Goal: Find specific page/section: Find specific page/section

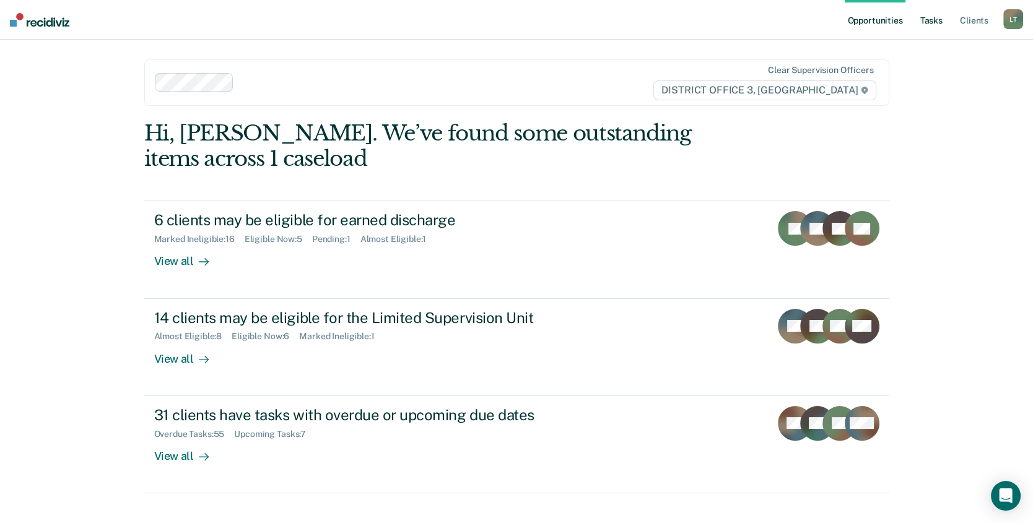
click at [940, 20] on link "Tasks" at bounding box center [930, 20] width 27 height 40
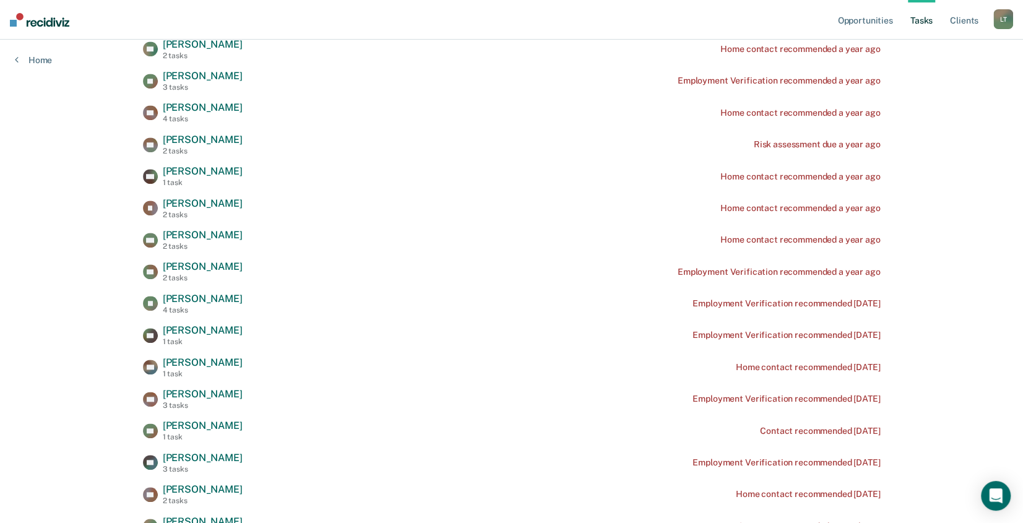
scroll to position [681, 0]
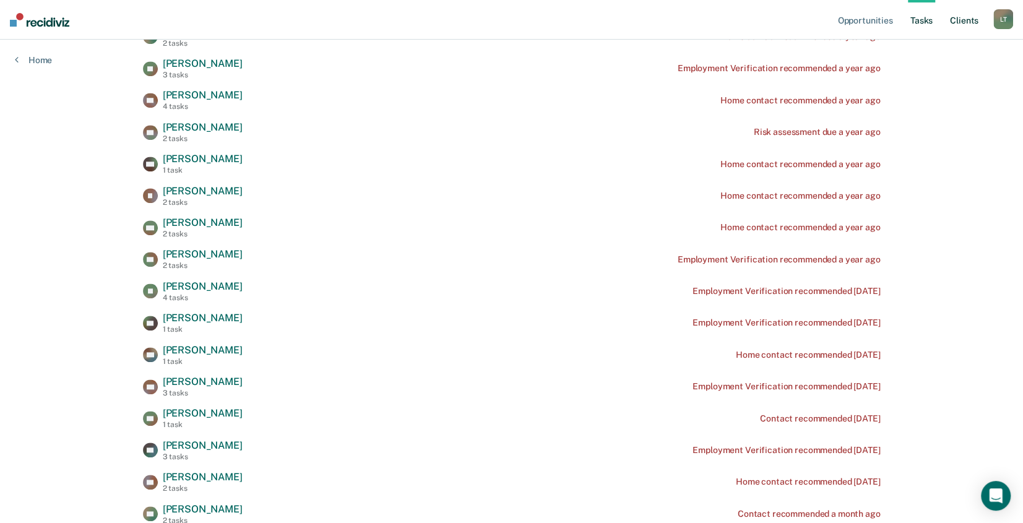
click at [969, 22] on link "Client s" at bounding box center [964, 20] width 33 height 40
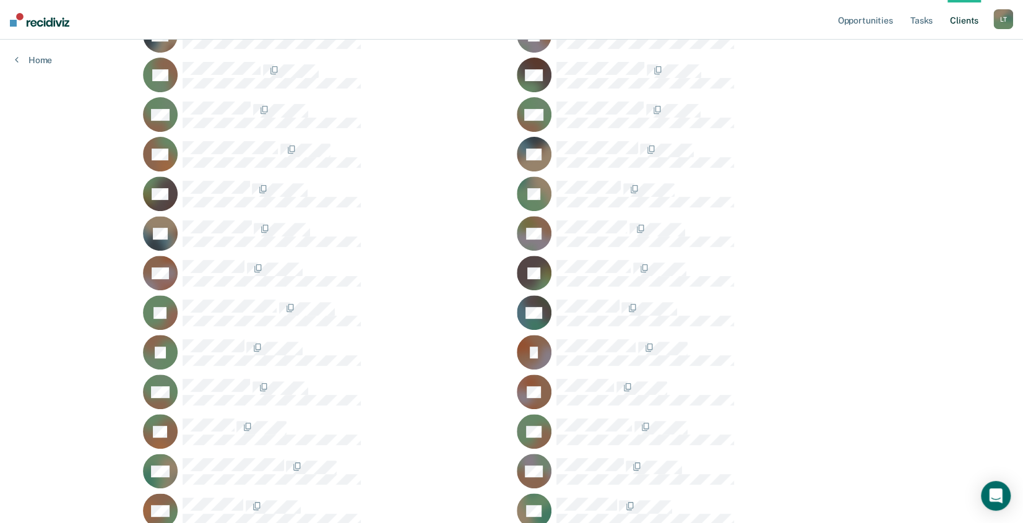
scroll to position [248, 0]
